Goal: Check status: Check status

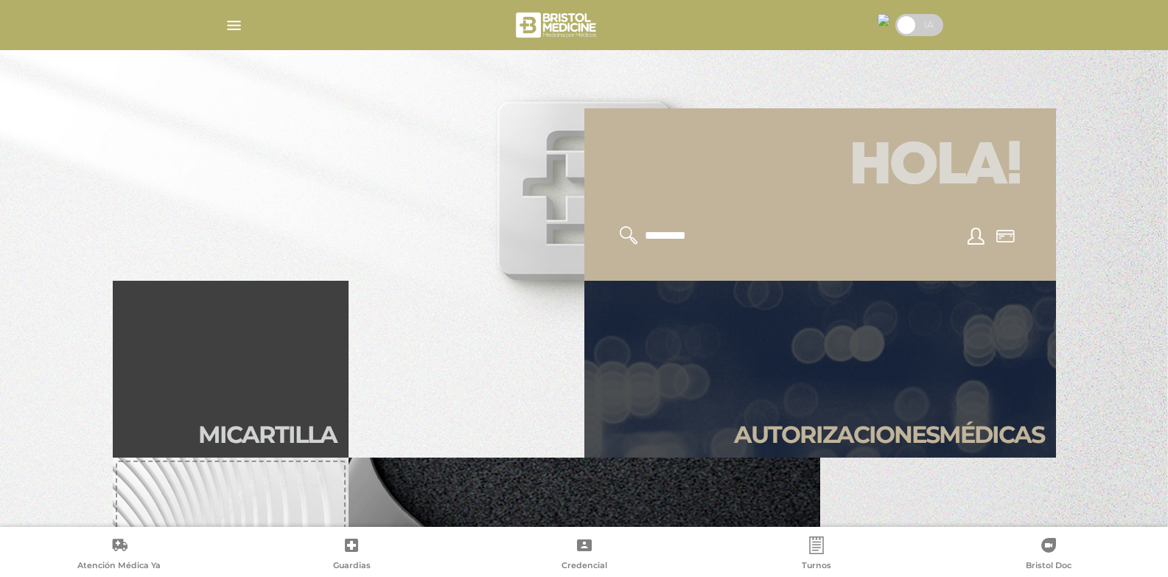
scroll to position [295, 0]
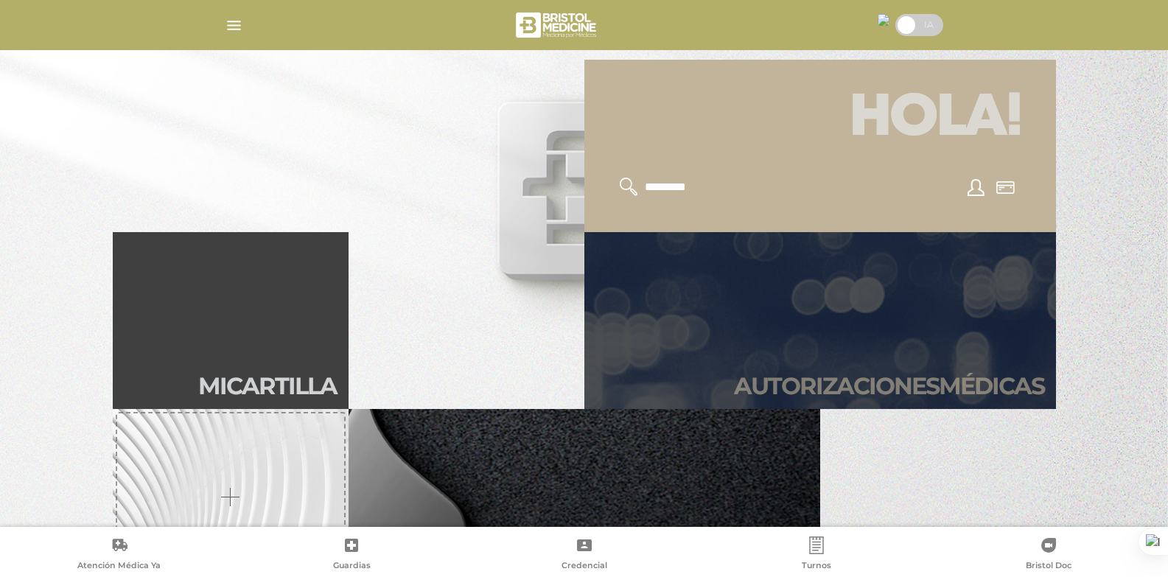
click at [791, 375] on h2 "Autori zaciones médicas" at bounding box center [889, 386] width 310 height 28
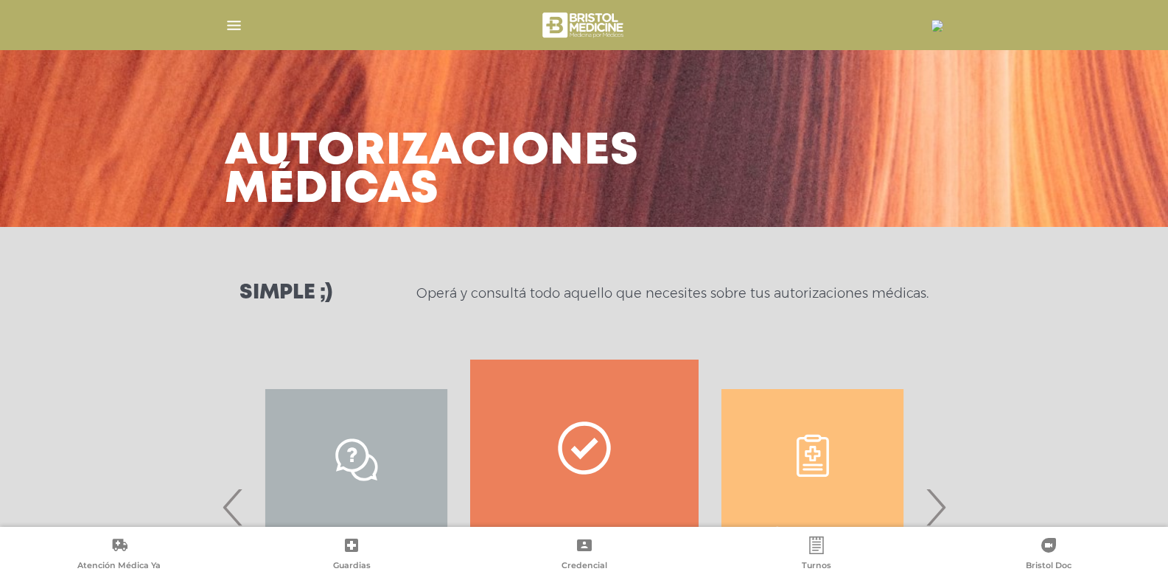
scroll to position [163, 0]
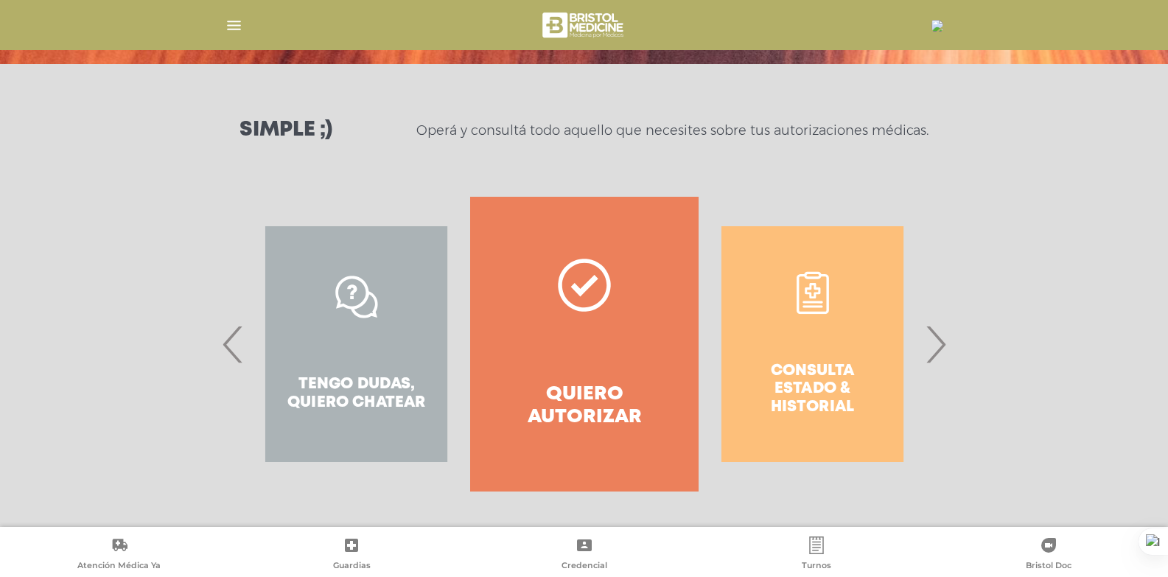
click at [799, 376] on div "Consulta estado & historial" at bounding box center [812, 344] width 228 height 295
click at [938, 348] on span "›" at bounding box center [935, 344] width 29 height 80
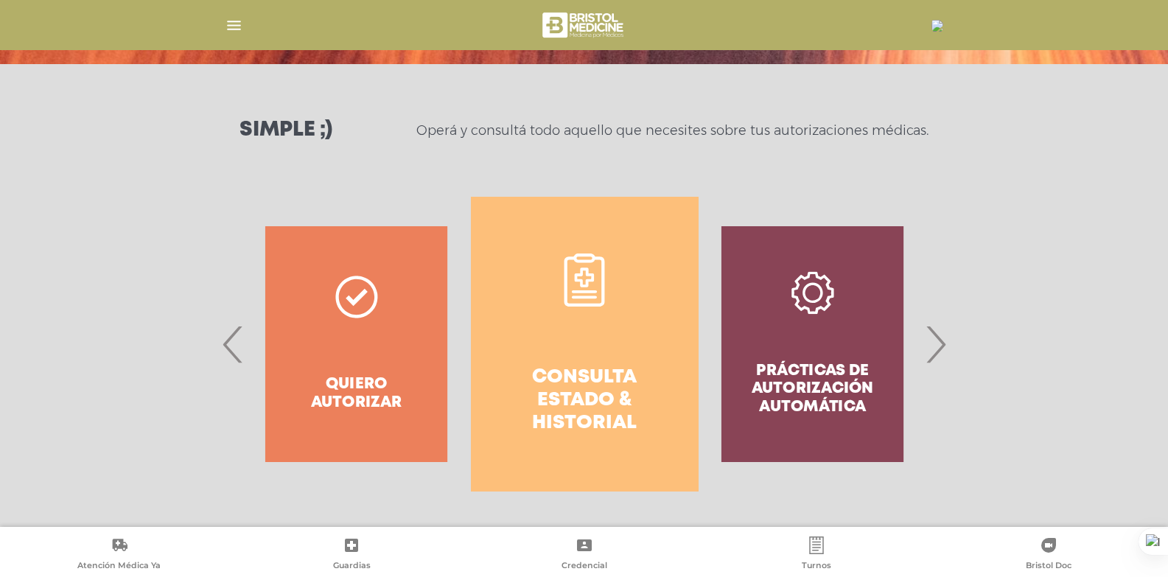
click at [579, 348] on link "Consulta estado & historial" at bounding box center [585, 344] width 228 height 295
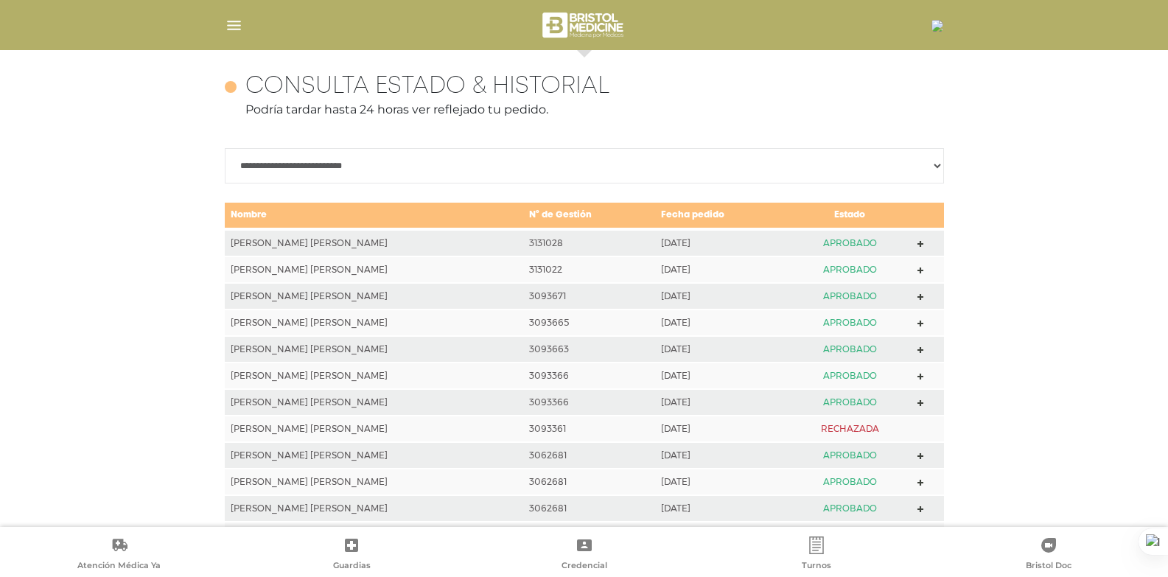
scroll to position [654, 0]
